Goal: Find specific page/section: Find specific page/section

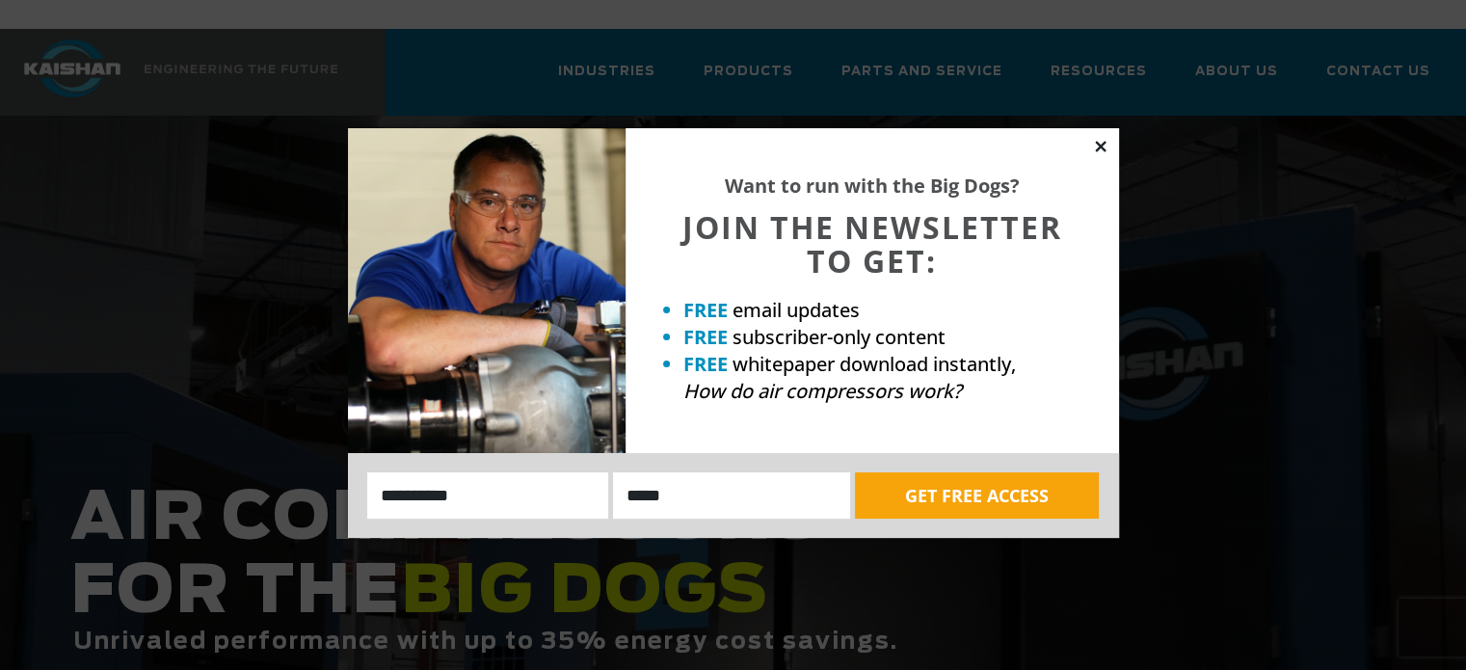
click at [1106, 146] on icon at bounding box center [1100, 146] width 17 height 17
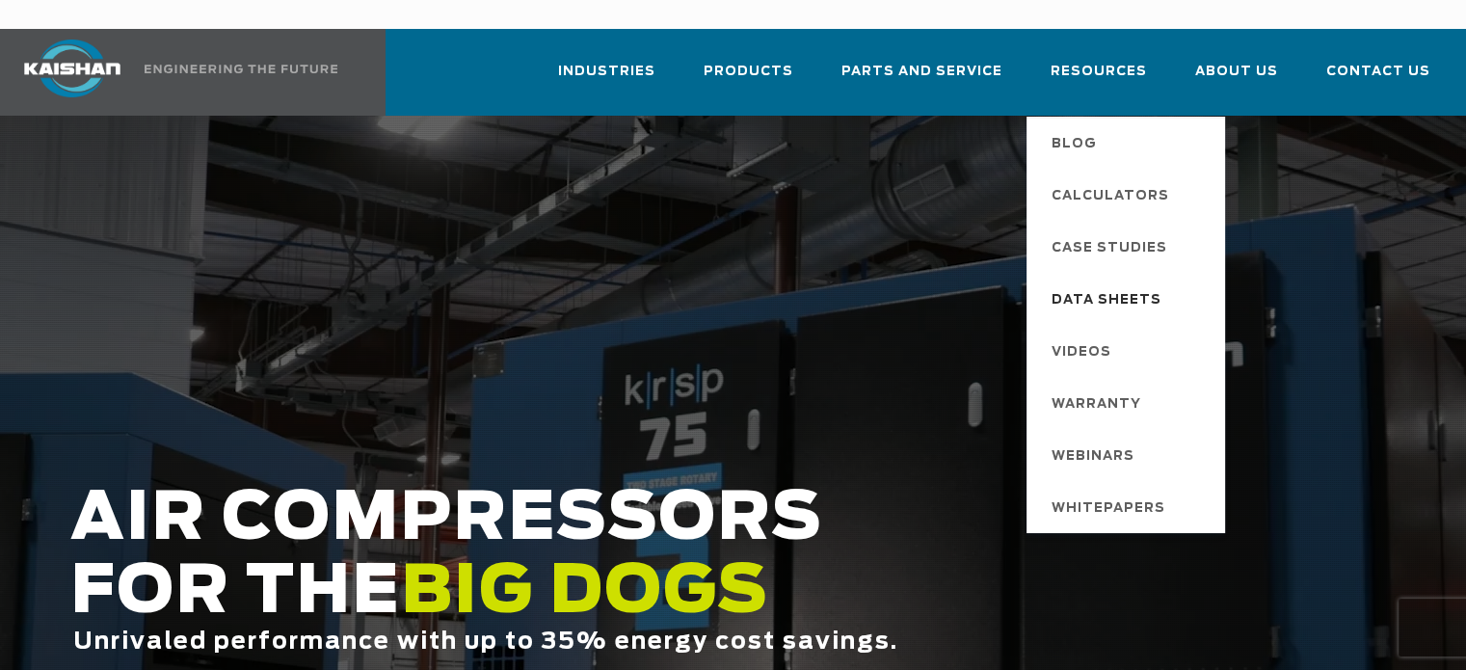
click at [1109, 284] on span "Data Sheets" at bounding box center [1106, 300] width 110 height 33
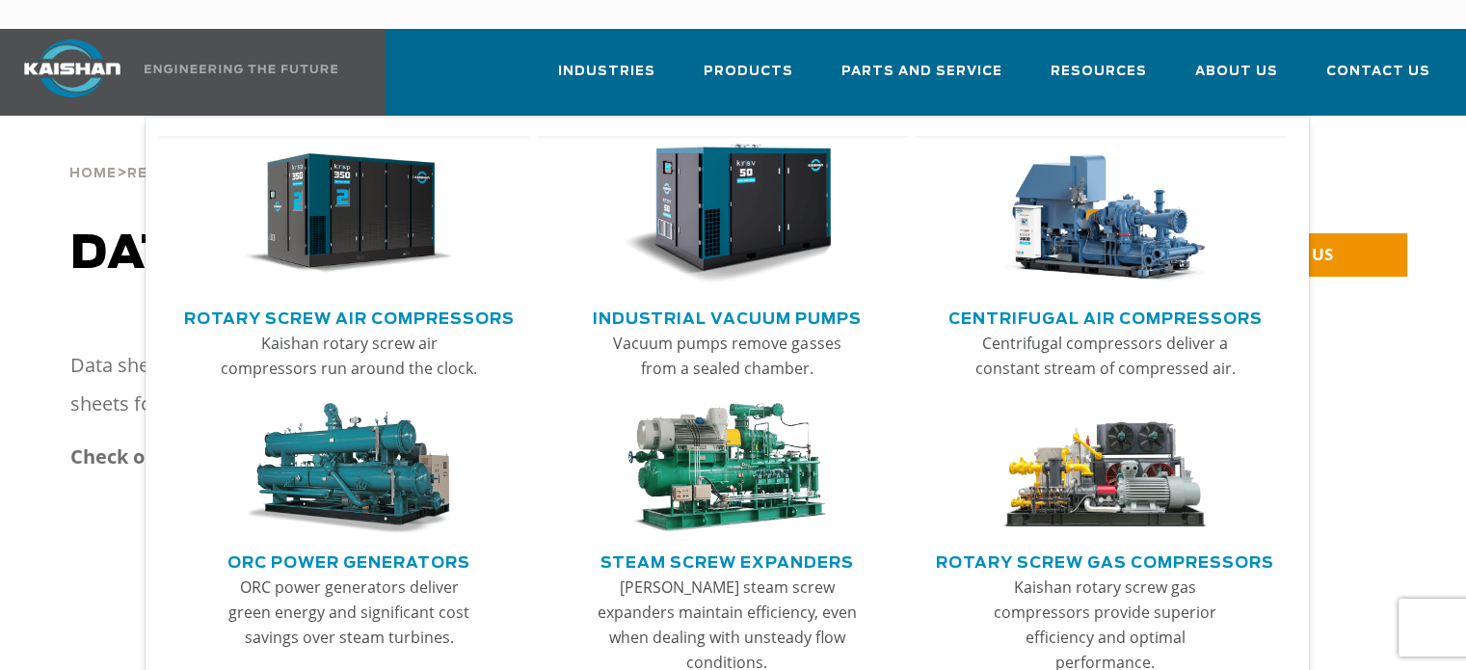
click at [1021, 545] on link "Rotary Screw Gas Compressors" at bounding box center [1105, 559] width 338 height 29
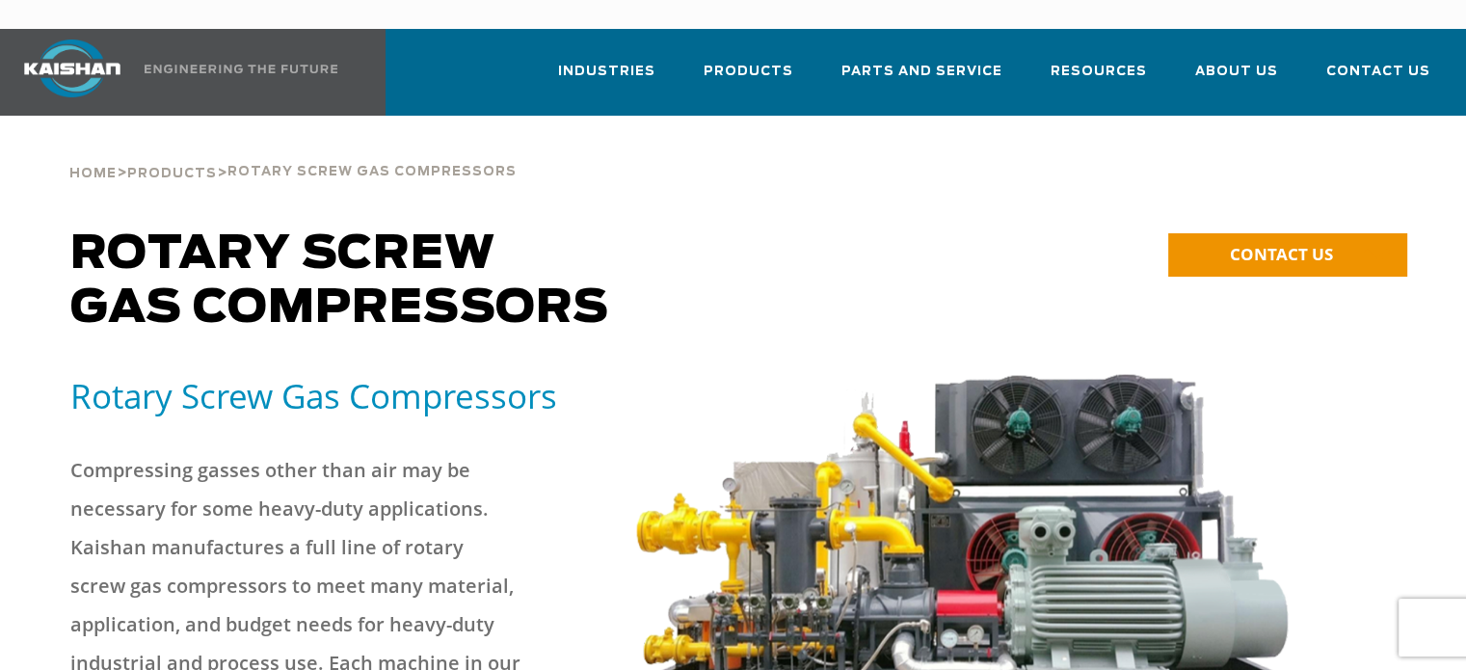
click at [1381, 61] on span "Contact Us" at bounding box center [1378, 74] width 104 height 26
